Goal: Task Accomplishment & Management: Complete application form

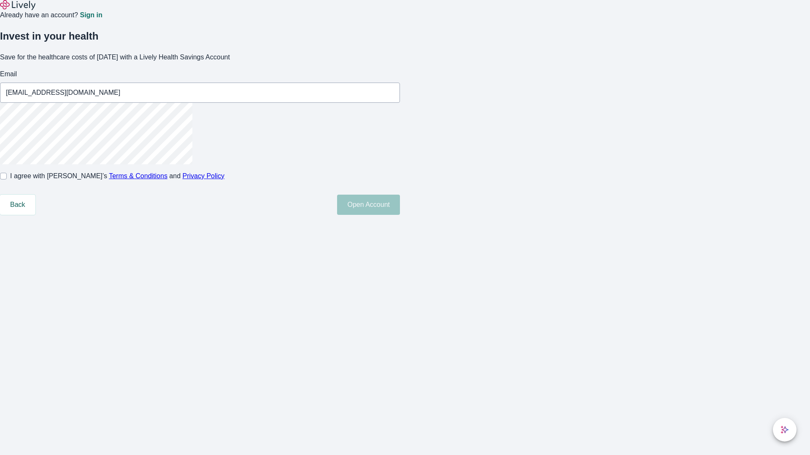
click at [7, 180] on input "I agree with Lively’s Terms & Conditions and Privacy Policy" at bounding box center [3, 176] width 7 height 7
checkbox input "true"
click at [400, 215] on button "Open Account" at bounding box center [368, 205] width 63 height 20
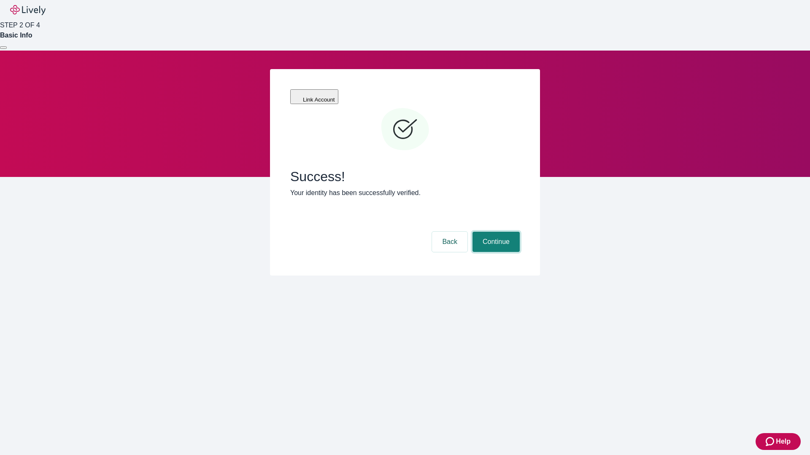
click at [495, 232] on button "Continue" at bounding box center [495, 242] width 47 height 20
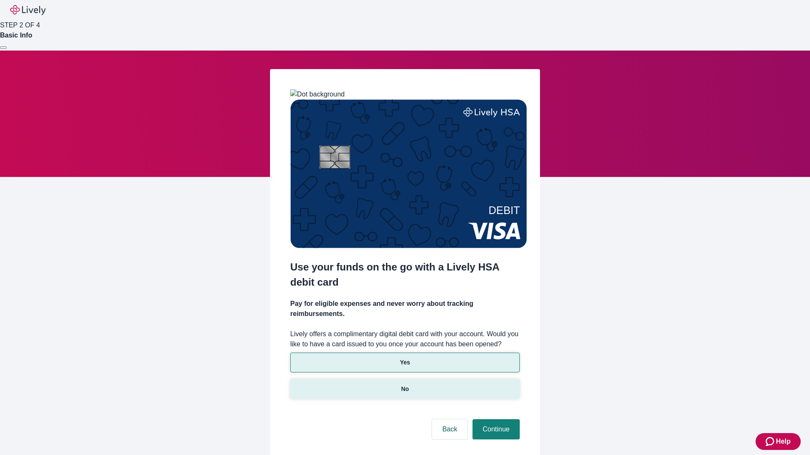
click at [404, 385] on p "No" at bounding box center [405, 389] width 8 height 9
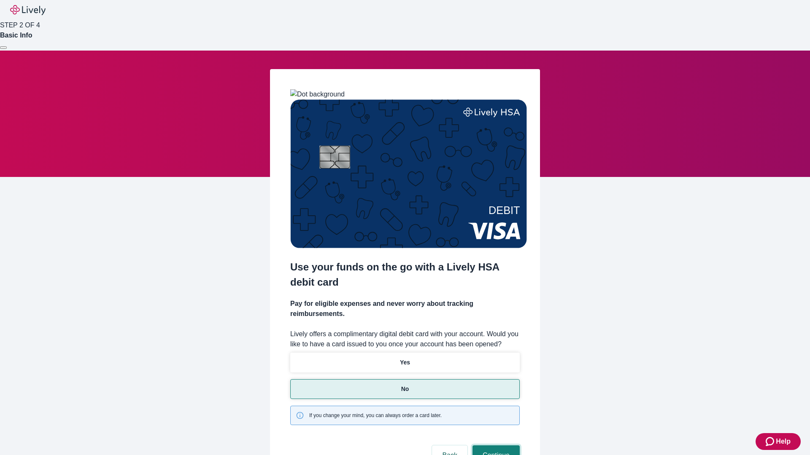
click at [495, 446] on button "Continue" at bounding box center [495, 456] width 47 height 20
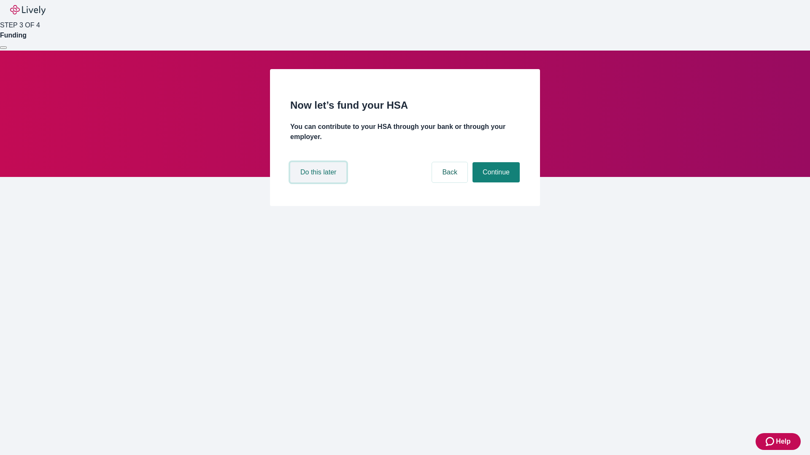
click at [319, 183] on button "Do this later" at bounding box center [318, 172] width 56 height 20
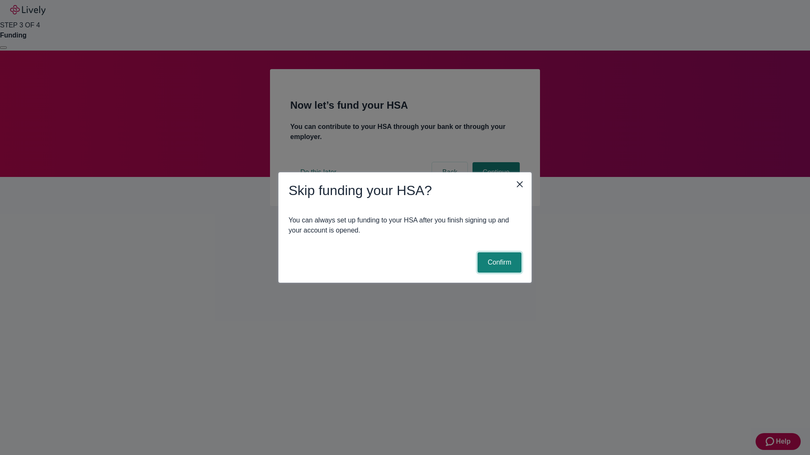
click at [498, 263] on button "Confirm" at bounding box center [499, 263] width 44 height 20
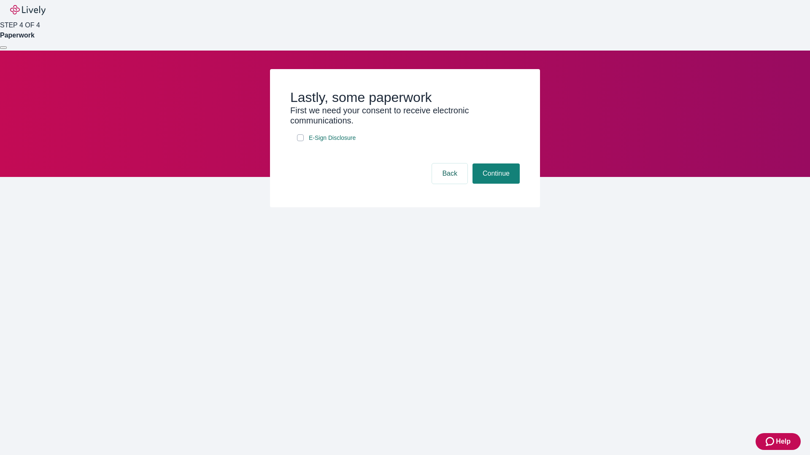
click at [300, 141] on input "E-Sign Disclosure" at bounding box center [300, 137] width 7 height 7
checkbox input "true"
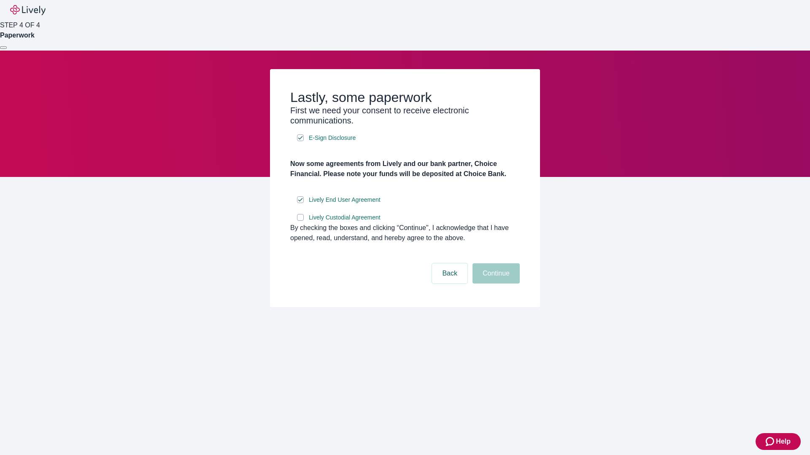
click at [300, 221] on input "Lively Custodial Agreement" at bounding box center [300, 217] width 7 height 7
checkbox input "true"
click at [495, 284] on button "Continue" at bounding box center [495, 274] width 47 height 20
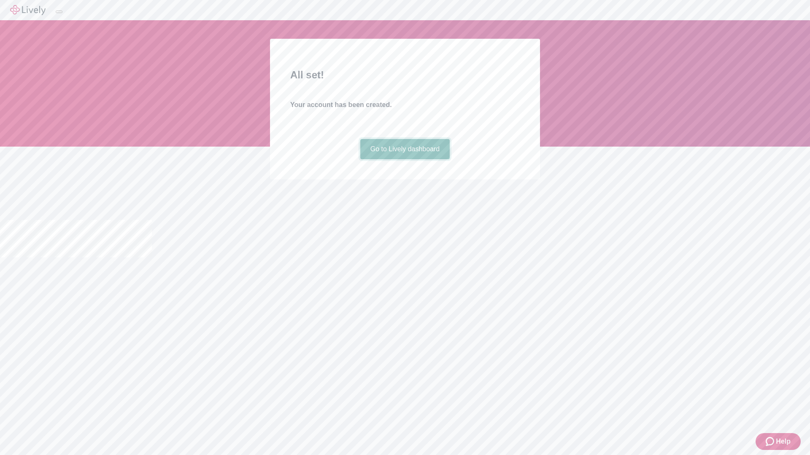
click at [404, 159] on link "Go to Lively dashboard" at bounding box center [405, 149] width 90 height 20
